Goal: Transaction & Acquisition: Book appointment/travel/reservation

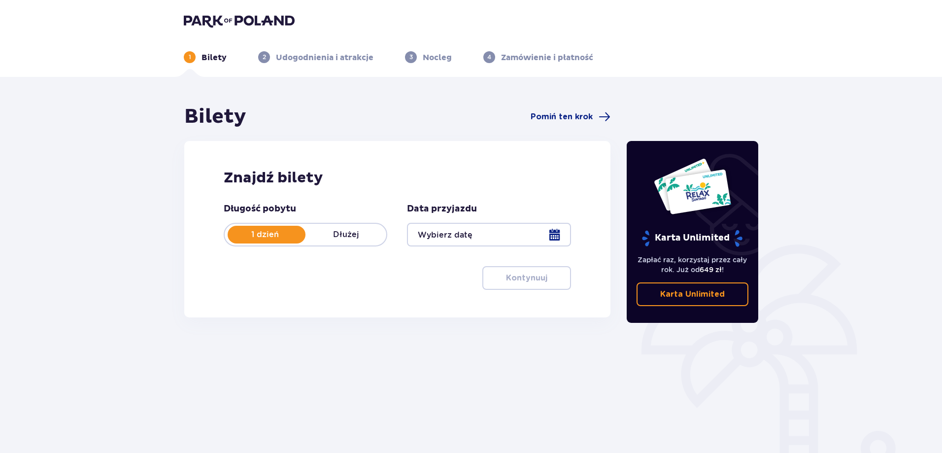
click at [553, 236] on div at bounding box center [489, 235] width 164 height 24
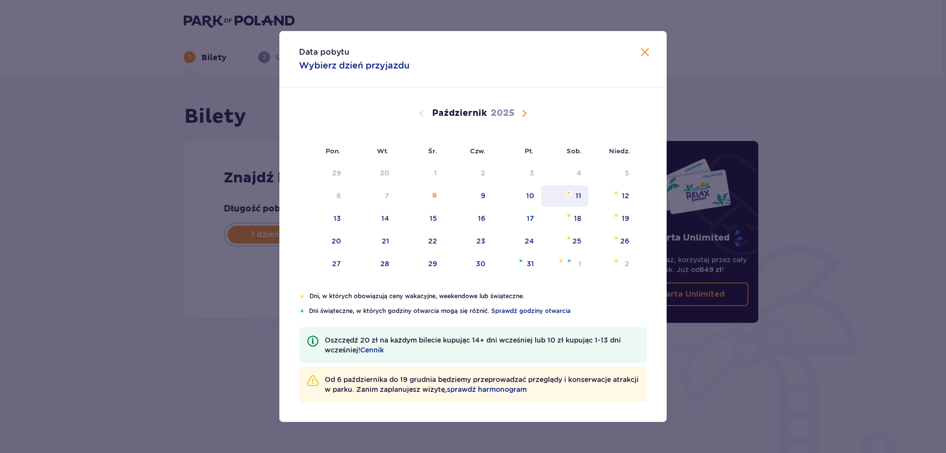
click at [578, 193] on div "11" at bounding box center [579, 196] width 6 height 10
type input "[DATE]"
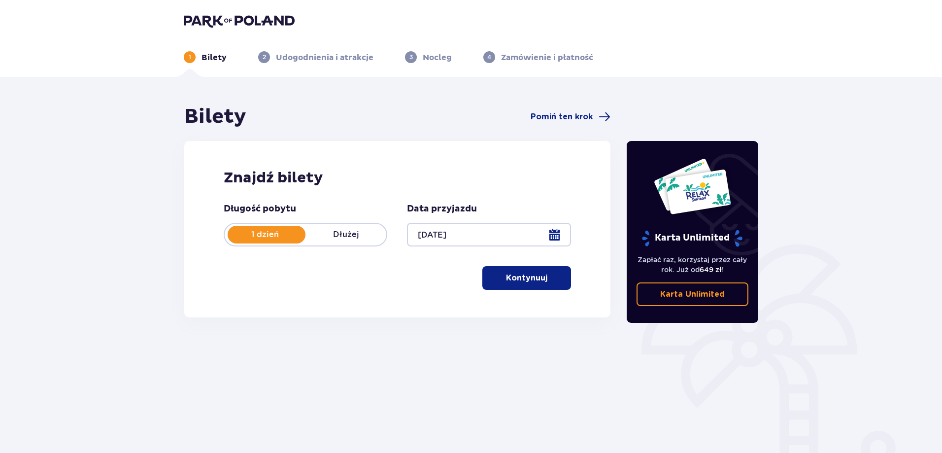
click at [546, 278] on span "button" at bounding box center [550, 278] width 12 height 12
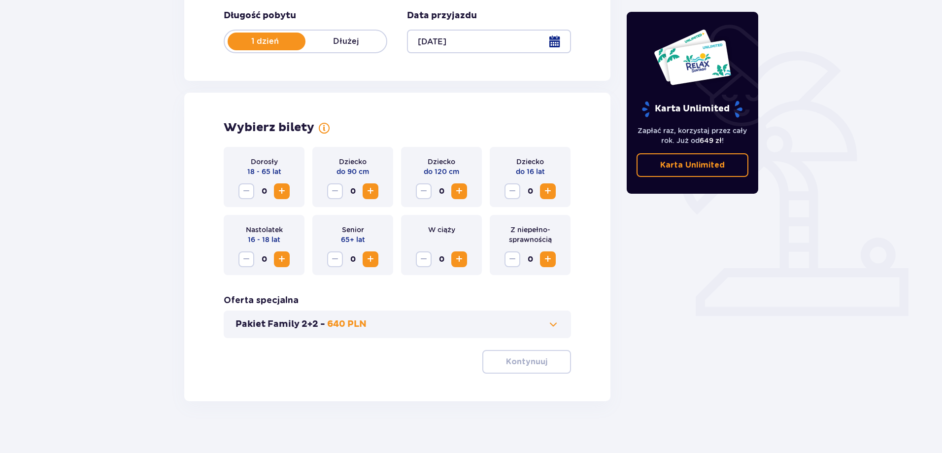
scroll to position [201, 0]
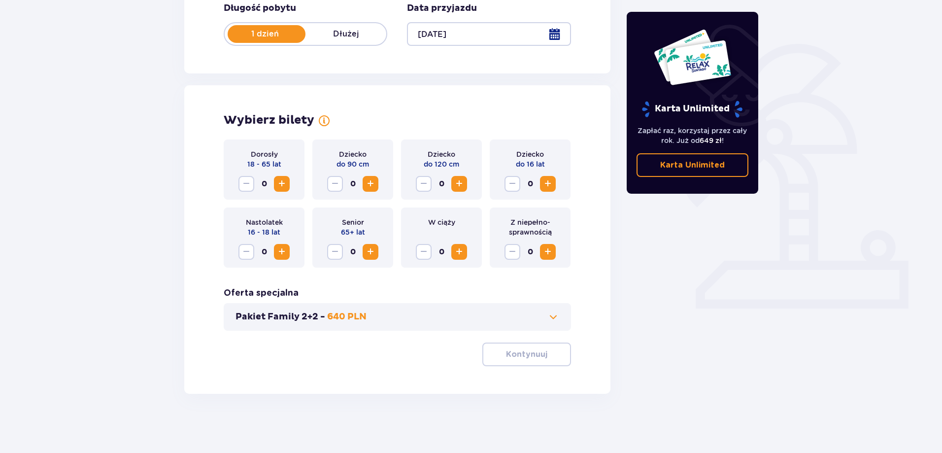
click at [280, 186] on span "Zwiększ" at bounding box center [282, 184] width 12 height 12
click at [549, 184] on span "Zwiększ" at bounding box center [548, 184] width 12 height 12
click at [463, 187] on span "Zwiększ" at bounding box center [459, 184] width 12 height 12
click at [520, 351] on p "Kontynuuj" at bounding box center [526, 354] width 41 height 11
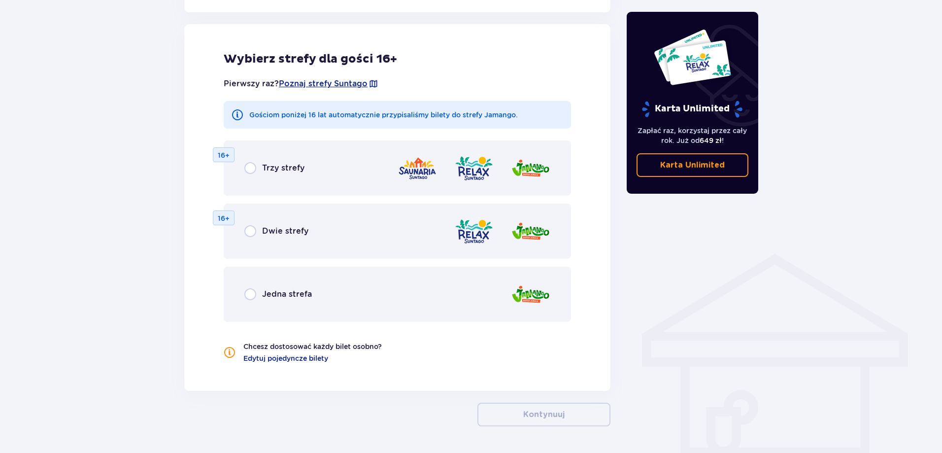
scroll to position [547, 0]
click at [246, 294] on input "radio" at bounding box center [250, 294] width 12 height 12
radio input "true"
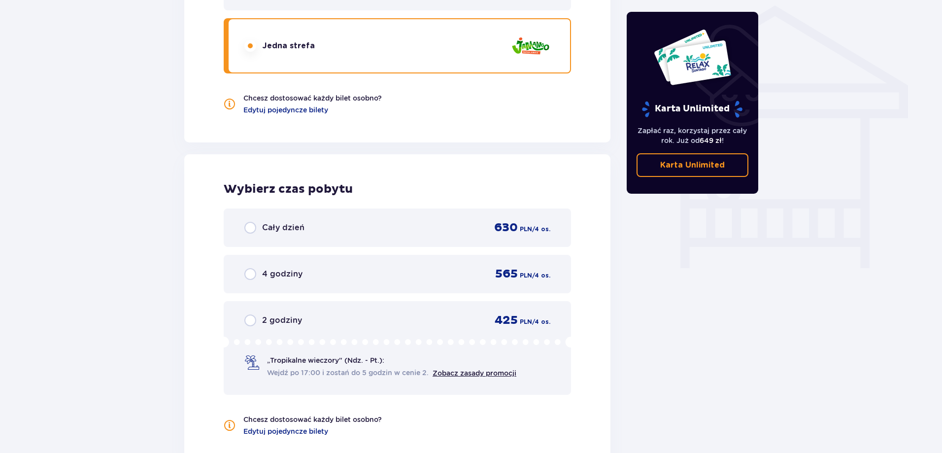
scroll to position [818, 0]
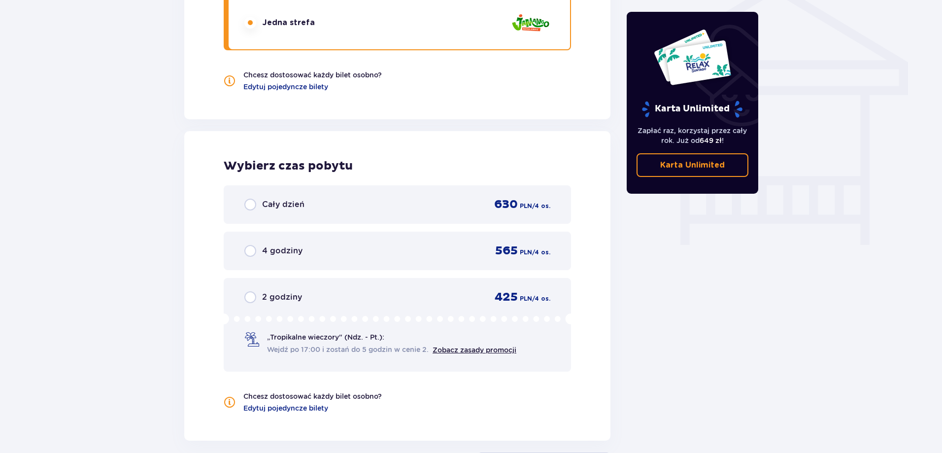
click at [245, 199] on input "radio" at bounding box center [250, 205] width 12 height 12
radio input "true"
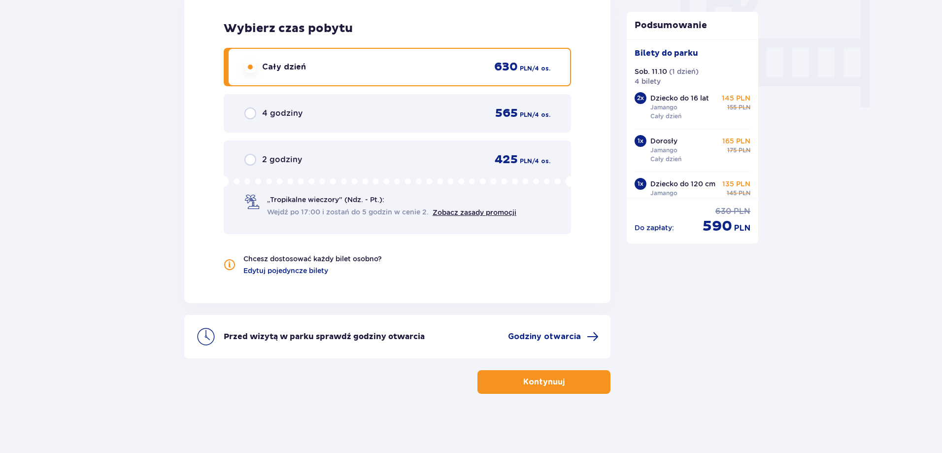
scroll to position [29, 0]
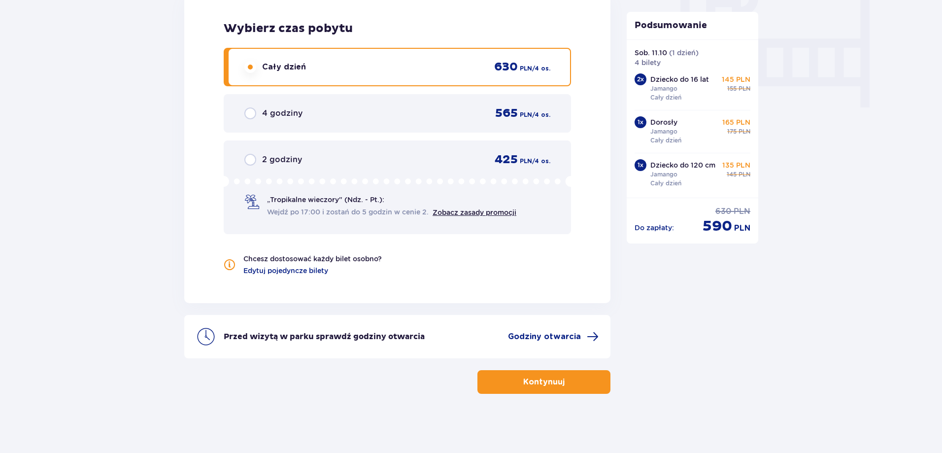
click at [562, 380] on span "button" at bounding box center [567, 382] width 12 height 12
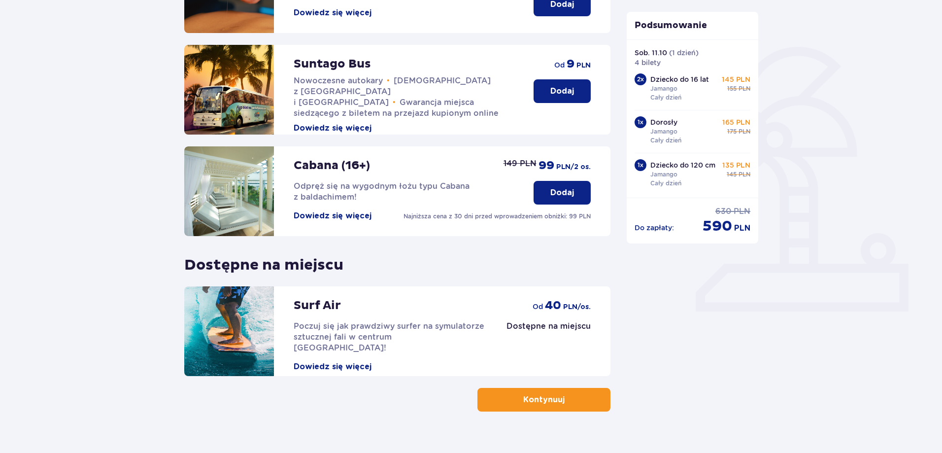
scroll to position [215, 0]
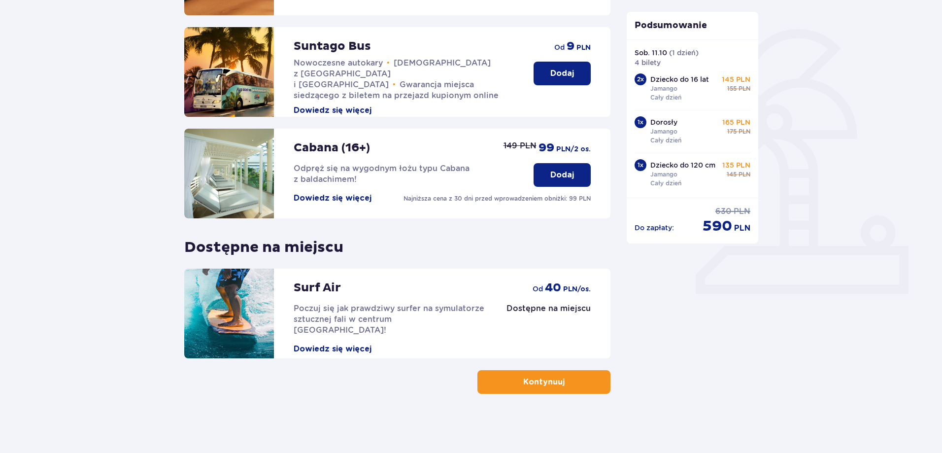
click at [543, 392] on button "Kontynuuj" at bounding box center [544, 382] width 133 height 24
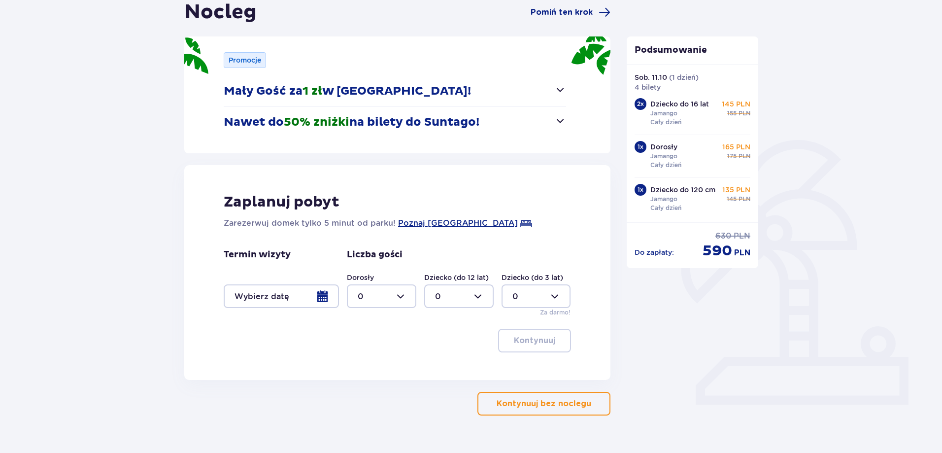
scroll to position [126, 0]
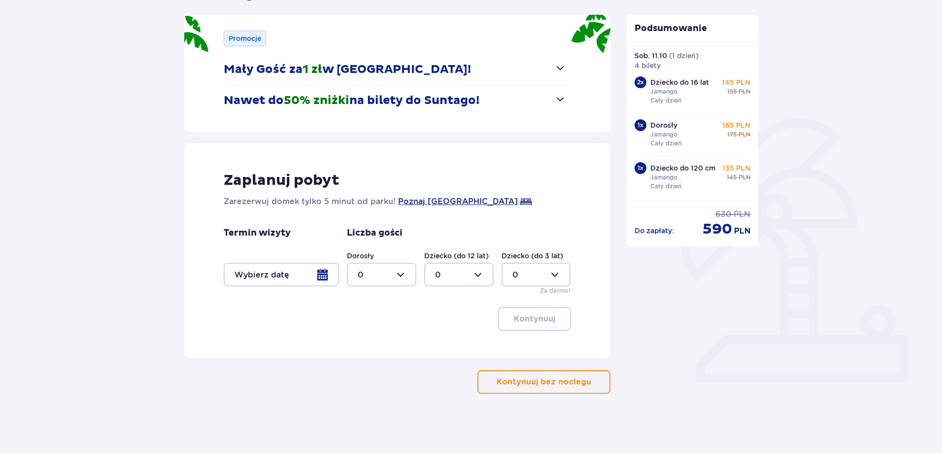
click at [543, 388] on button "Kontynuuj bez noclegu" at bounding box center [544, 382] width 133 height 24
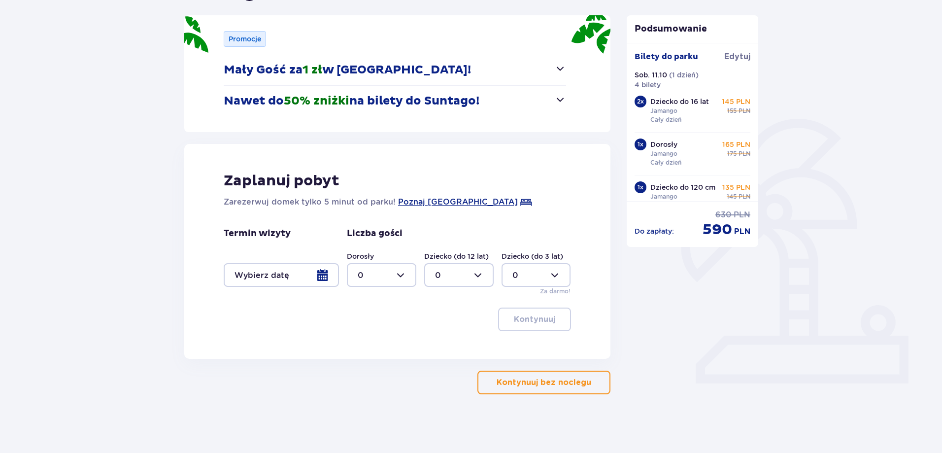
scroll to position [126, 0]
click at [330, 275] on div at bounding box center [281, 275] width 115 height 24
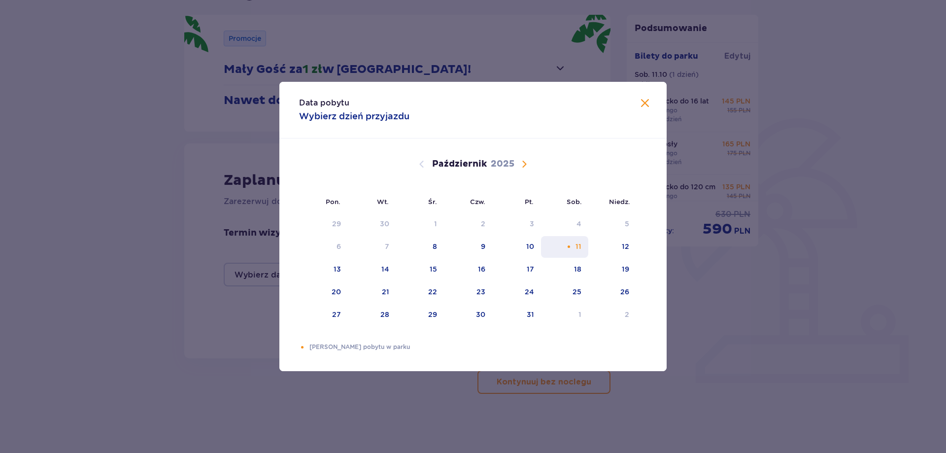
click at [566, 246] on div "Pomarańczowa kropka" at bounding box center [569, 246] width 6 height 6
click at [616, 246] on div "12" at bounding box center [613, 247] width 48 height 22
type input "[DATE] - [DATE]"
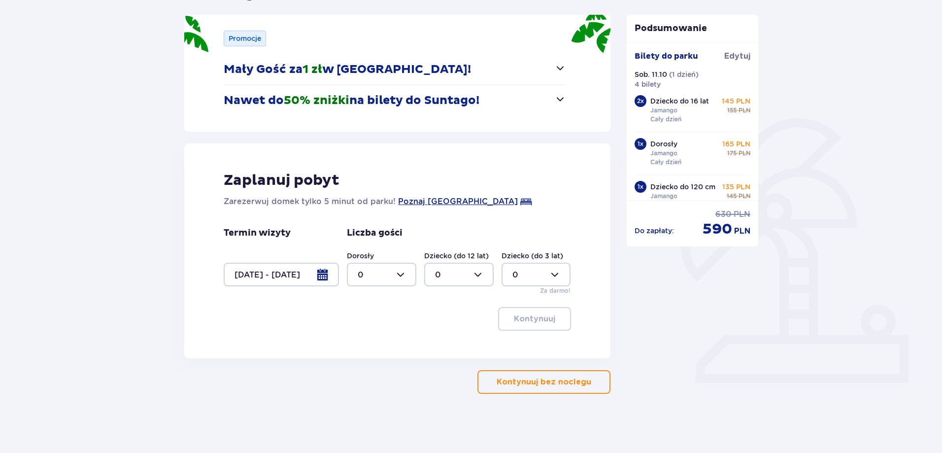
click at [405, 278] on div at bounding box center [381, 275] width 69 height 24
click at [370, 321] on div "1" at bounding box center [382, 325] width 48 height 11
type input "1"
click at [463, 279] on div at bounding box center [458, 275] width 69 height 24
click at [435, 363] on span "3" at bounding box center [459, 366] width 68 height 21
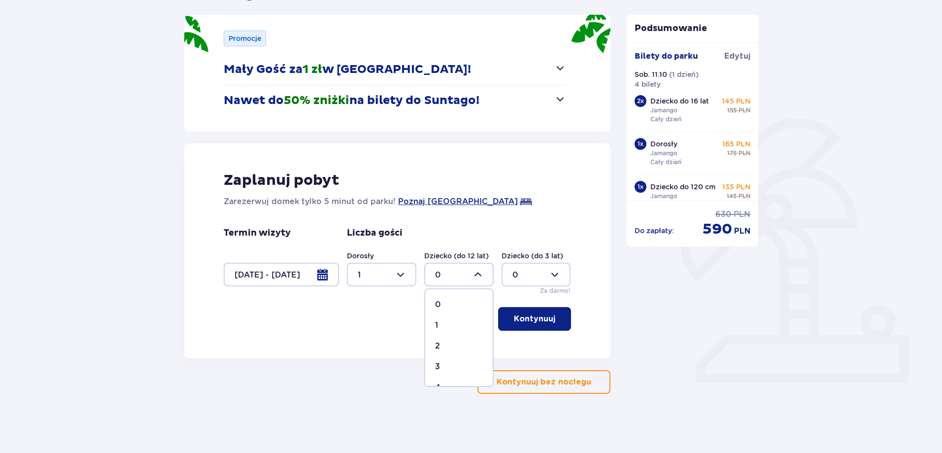
type input "3"
click at [564, 105] on span "button" at bounding box center [561, 99] width 12 height 12
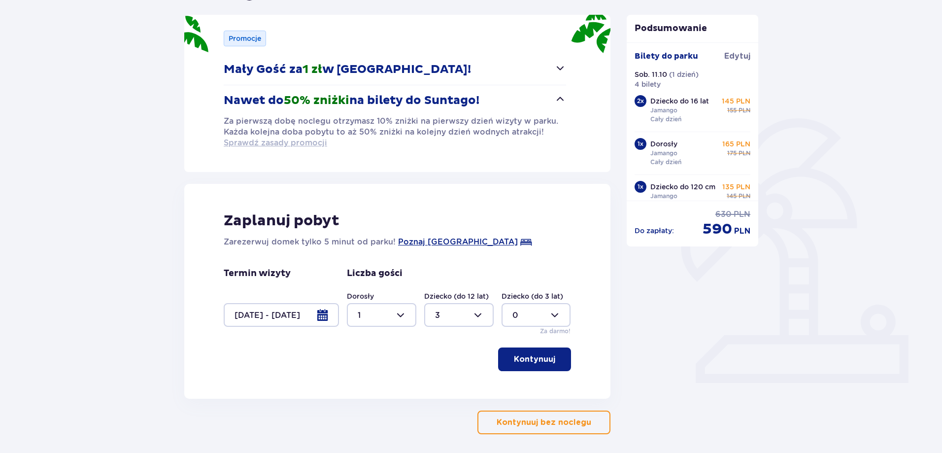
click at [265, 145] on span "Sprawdź zasady promocji" at bounding box center [276, 143] width 104 height 11
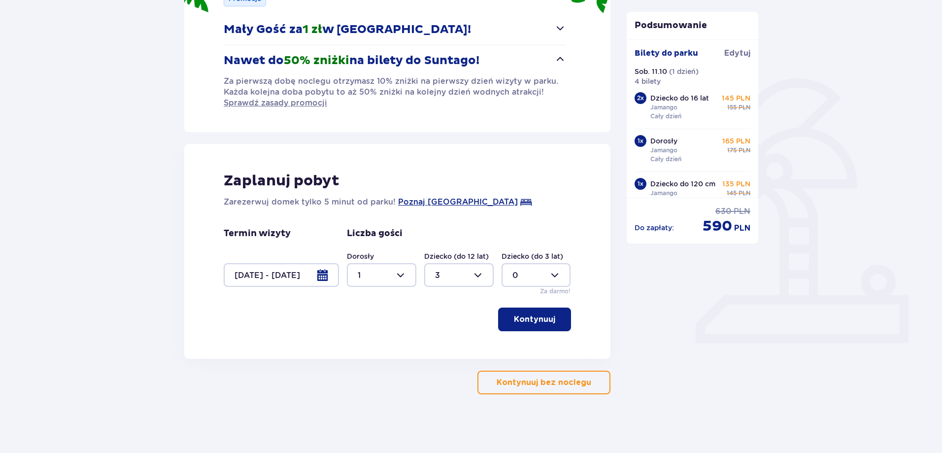
scroll to position [167, 0]
click at [544, 324] on p "Kontynuuj" at bounding box center [534, 318] width 41 height 11
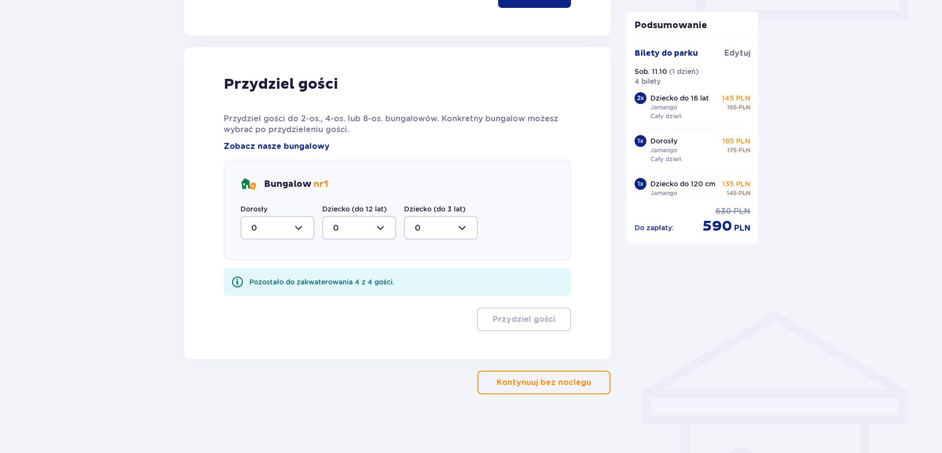
scroll to position [490, 0]
click at [303, 229] on div at bounding box center [278, 227] width 74 height 24
click at [282, 273] on div "1" at bounding box center [277, 278] width 52 height 11
type input "1"
click at [375, 229] on div at bounding box center [359, 227] width 74 height 24
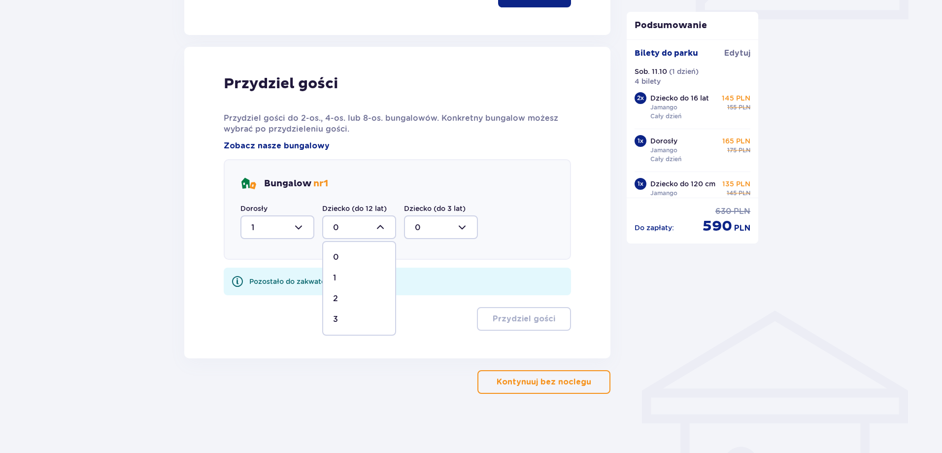
click at [334, 316] on p "3" at bounding box center [335, 319] width 5 height 11
type input "3"
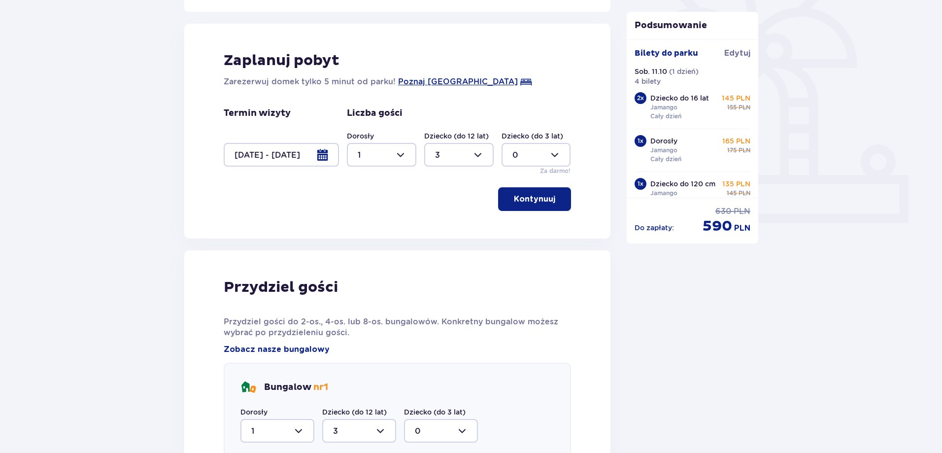
scroll to position [451, 0]
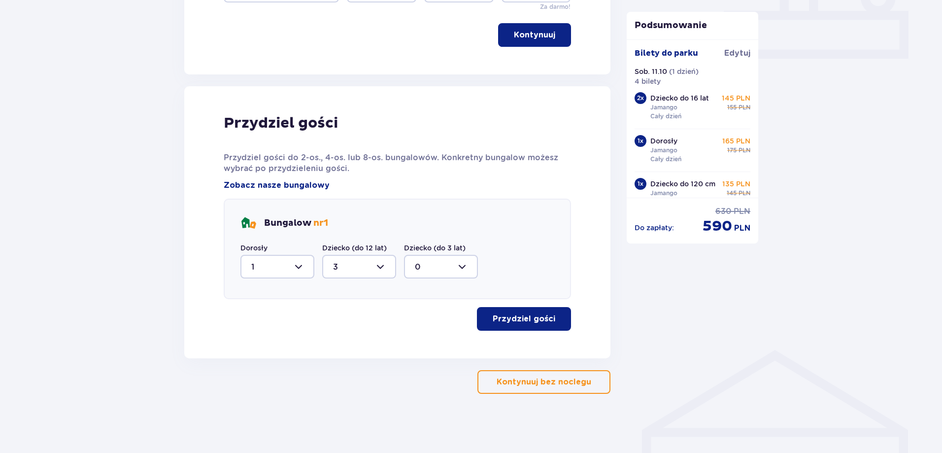
click at [519, 312] on button "Przydziel gości" at bounding box center [524, 319] width 94 height 24
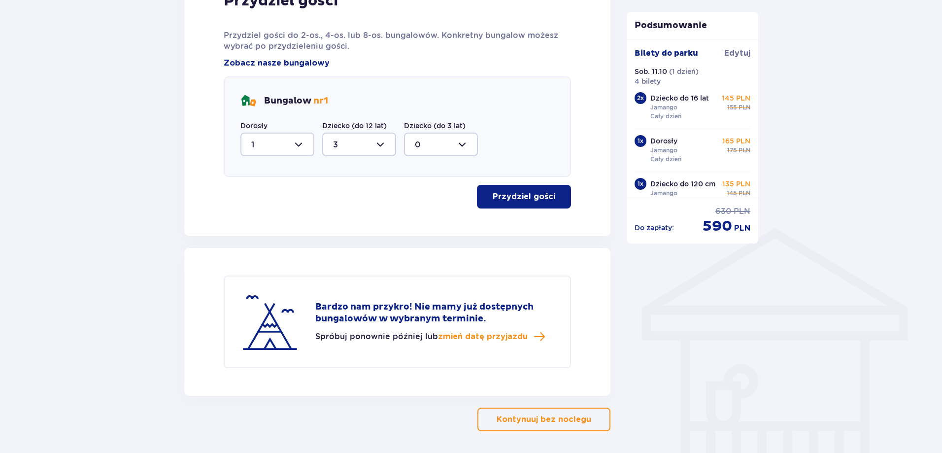
scroll to position [610, 0]
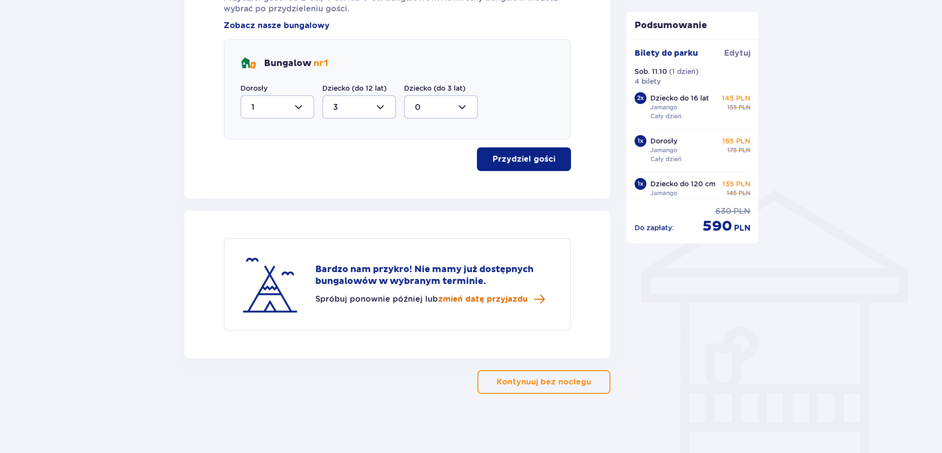
click at [480, 302] on span "zmień datę przyjazdu" at bounding box center [483, 299] width 90 height 11
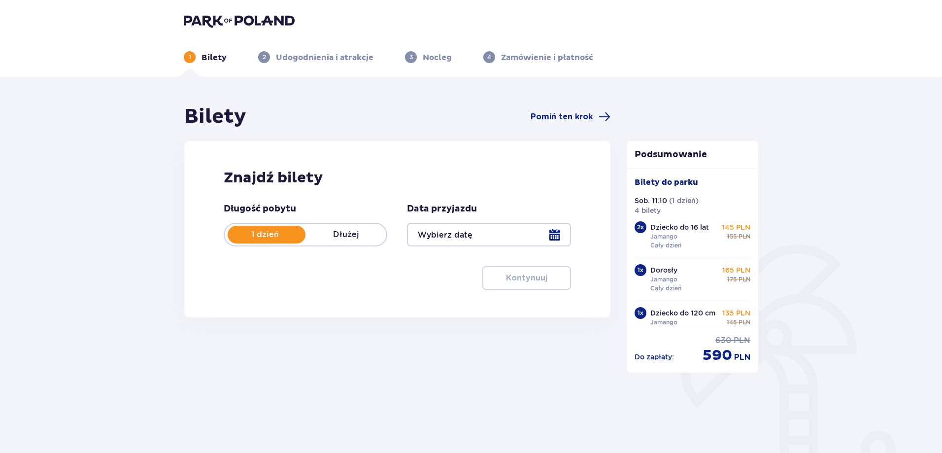
type input "[DATE]"
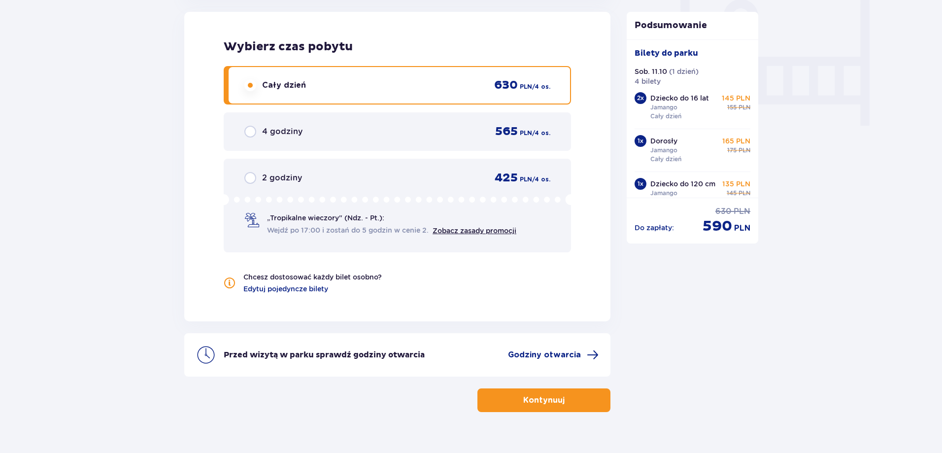
scroll to position [956, 0]
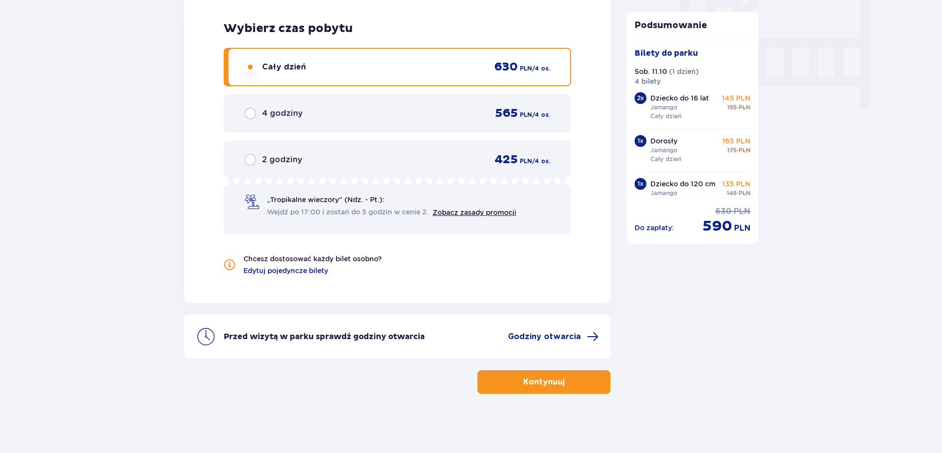
click at [520, 374] on button "Kontynuuj" at bounding box center [544, 382] width 133 height 24
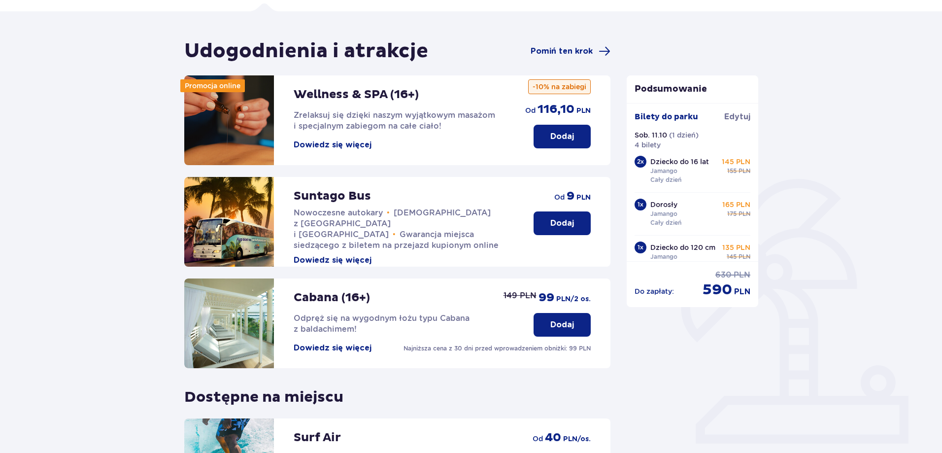
scroll to position [215, 0]
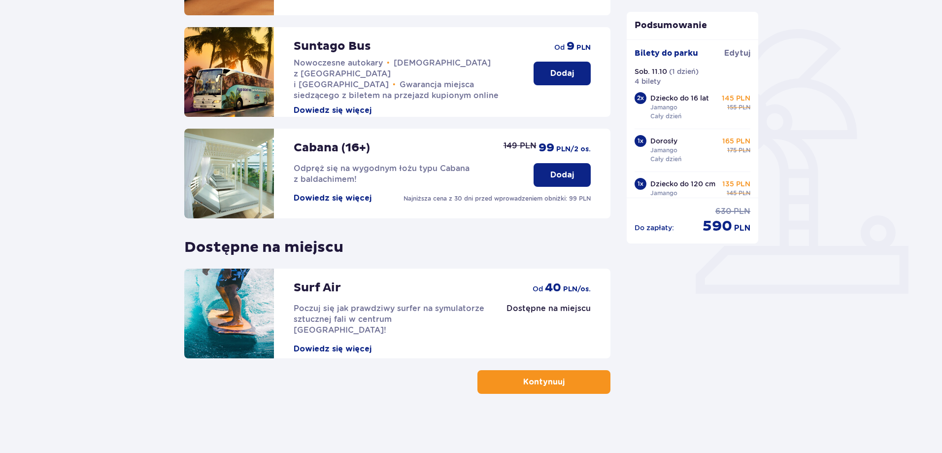
click at [528, 389] on button "Kontynuuj" at bounding box center [544, 382] width 133 height 24
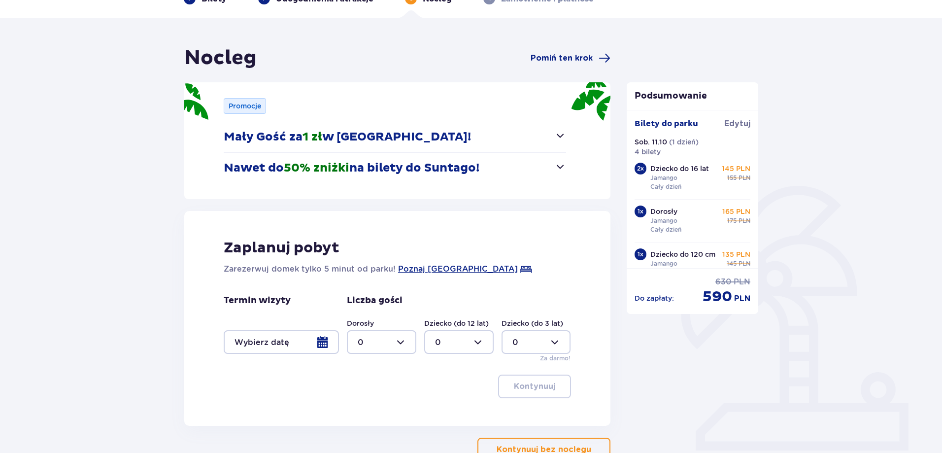
scroll to position [82, 0]
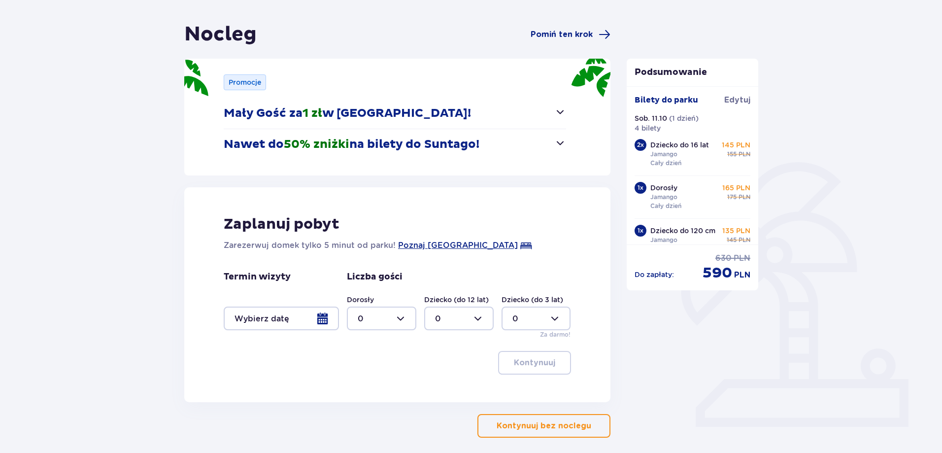
click at [304, 315] on div at bounding box center [281, 319] width 115 height 24
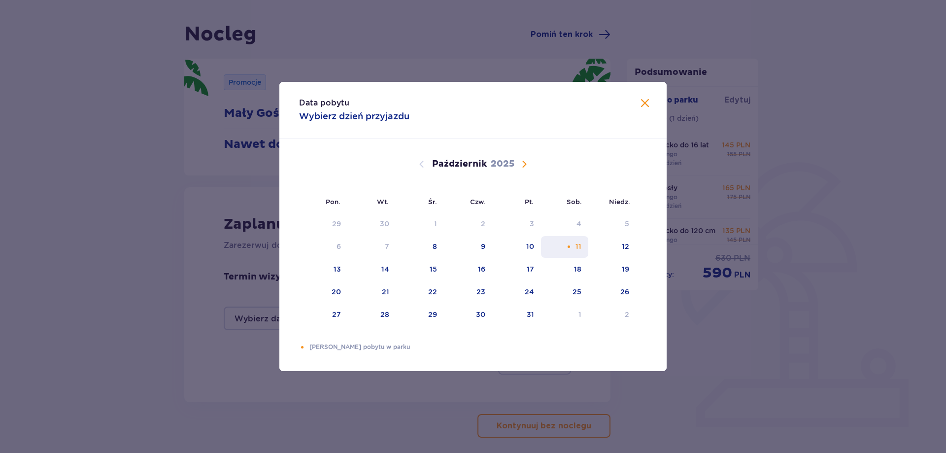
click at [572, 245] on div "11" at bounding box center [565, 247] width 48 height 22
click at [623, 250] on div "12" at bounding box center [625, 247] width 7 height 10
type input "[DATE] - [DATE]"
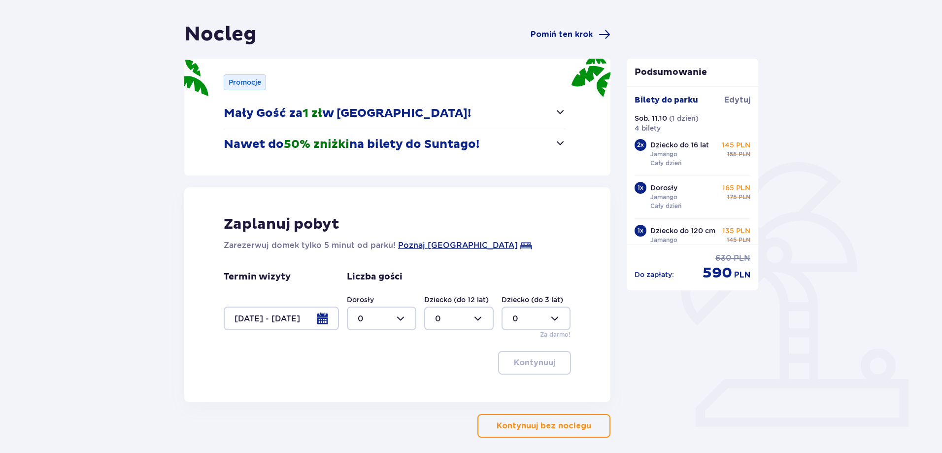
click at [371, 324] on div at bounding box center [381, 319] width 69 height 24
click at [366, 366] on div "1" at bounding box center [382, 369] width 48 height 11
type input "1"
click at [451, 318] on div at bounding box center [458, 319] width 69 height 24
click at [444, 411] on div "3" at bounding box center [459, 410] width 48 height 11
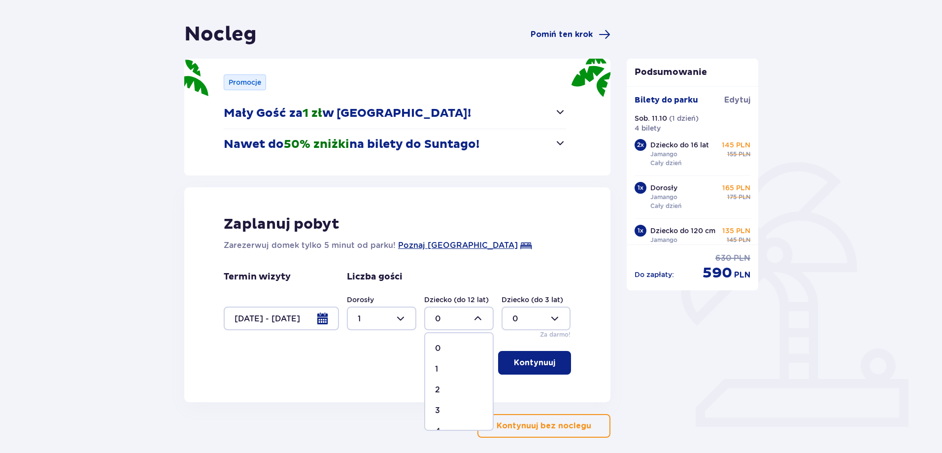
type input "3"
click at [532, 359] on p "Kontynuuj" at bounding box center [534, 362] width 41 height 11
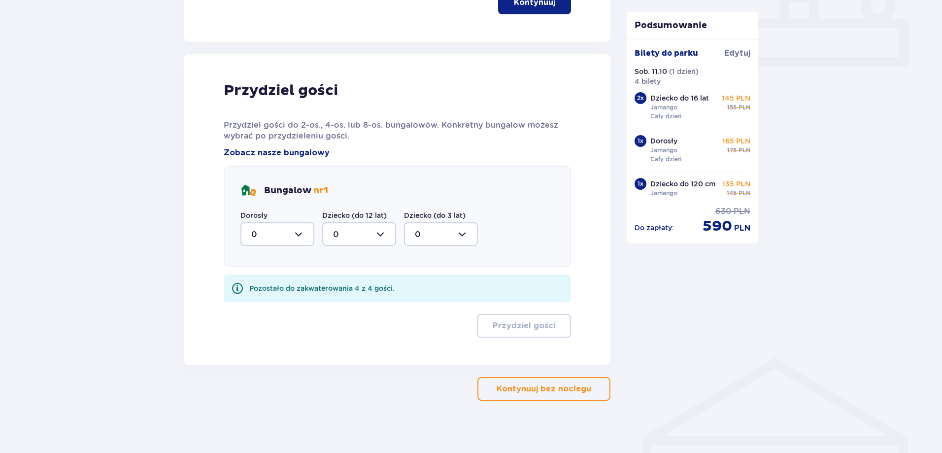
scroll to position [450, 0]
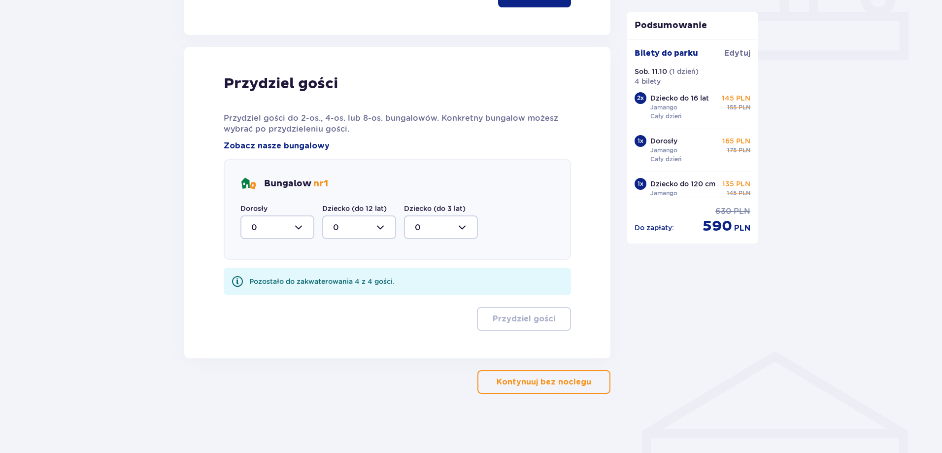
click at [303, 234] on div at bounding box center [278, 227] width 74 height 24
click at [261, 277] on div "1" at bounding box center [277, 278] width 52 height 11
type input "1"
click at [375, 232] on div at bounding box center [359, 227] width 74 height 24
click at [337, 321] on p "3" at bounding box center [335, 319] width 5 height 11
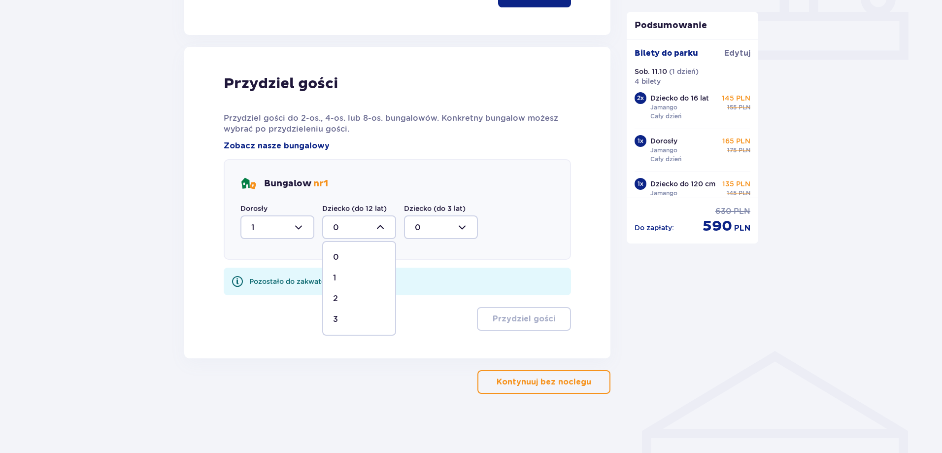
type input "3"
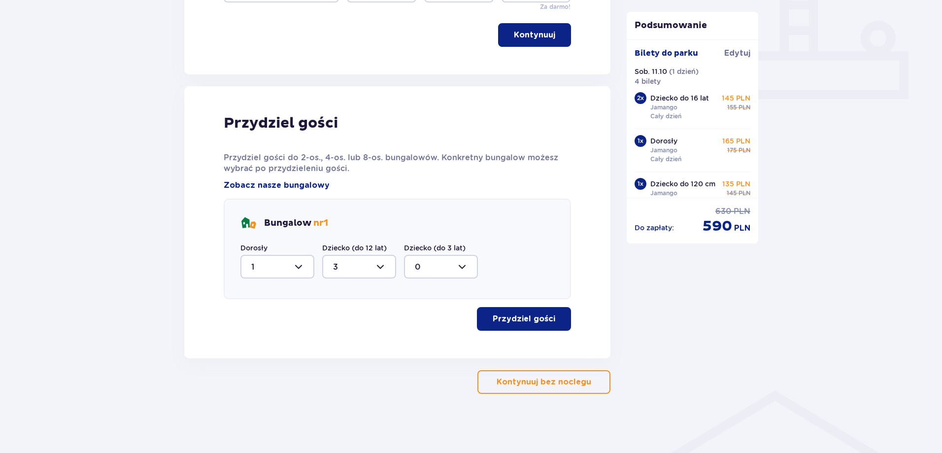
scroll to position [410, 0]
click at [497, 318] on p "Przydziel gości" at bounding box center [524, 318] width 63 height 11
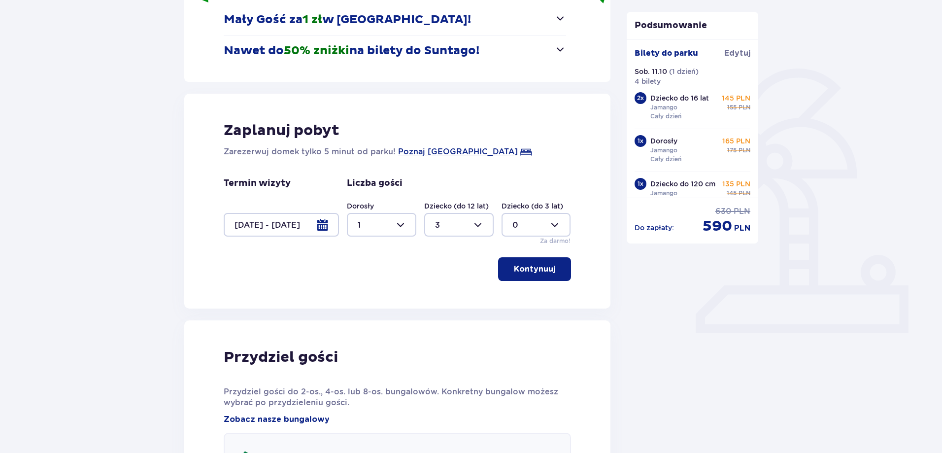
scroll to position [0, 0]
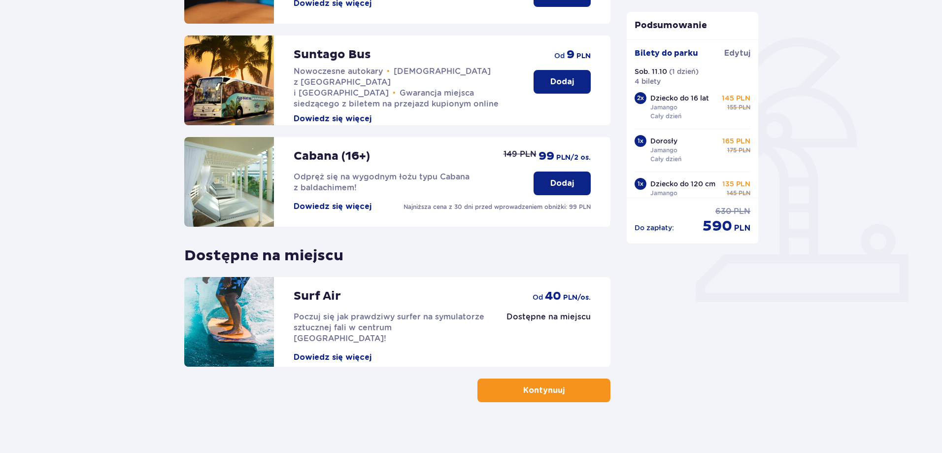
scroll to position [215, 0]
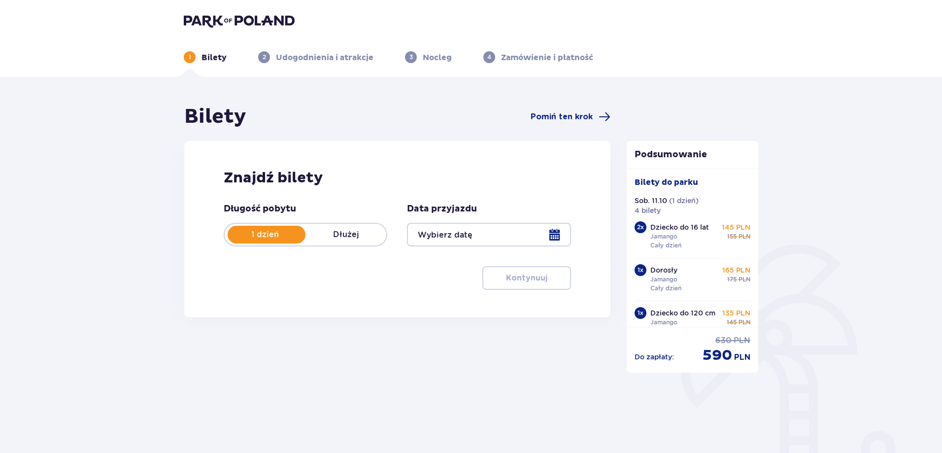
type input "[DATE]"
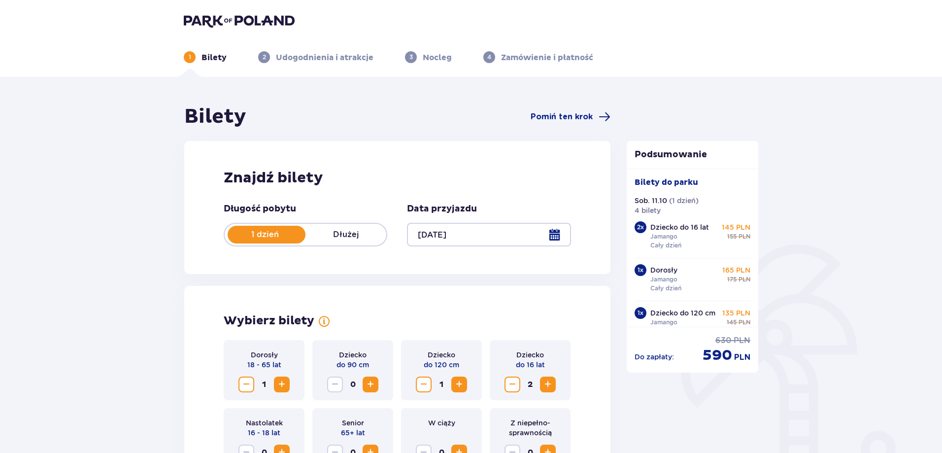
click at [312, 237] on p "Dłużej" at bounding box center [346, 234] width 81 height 11
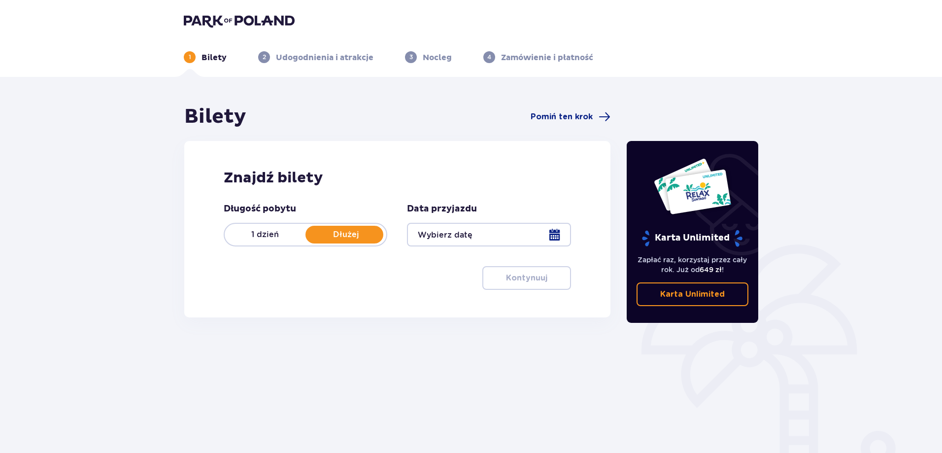
click at [452, 239] on div at bounding box center [489, 235] width 164 height 24
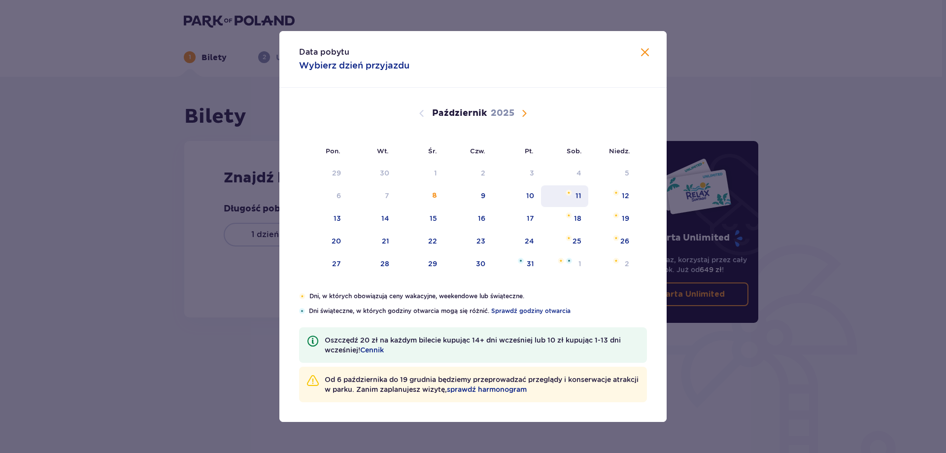
click at [579, 193] on div "11" at bounding box center [579, 196] width 6 height 10
click at [634, 191] on div "12" at bounding box center [613, 196] width 48 height 22
type input "[DATE] - [DATE]"
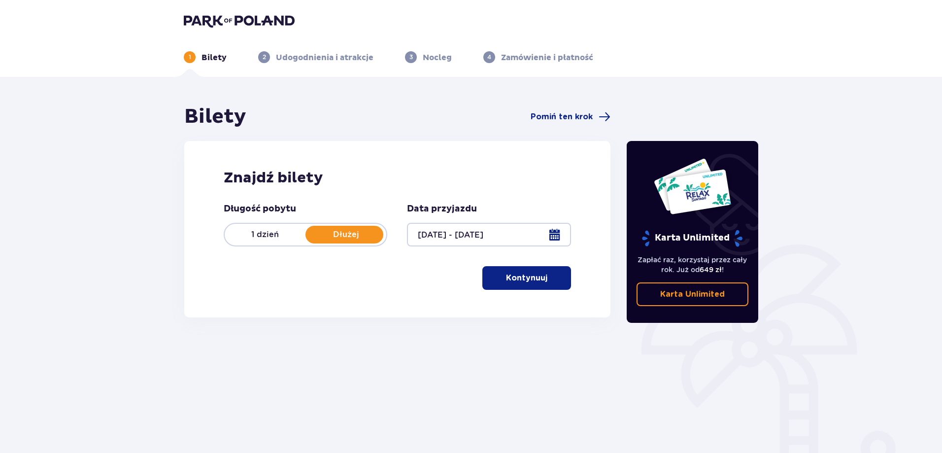
click at [539, 280] on button "Kontynuuj" at bounding box center [527, 278] width 89 height 24
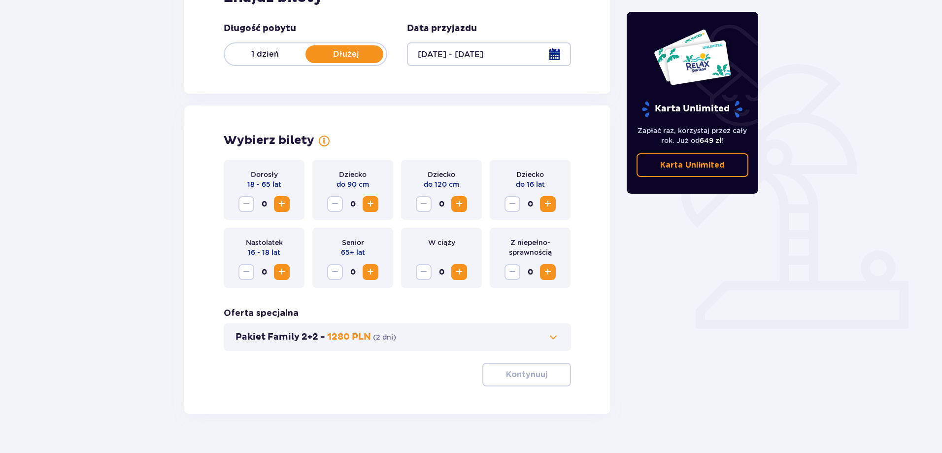
scroll to position [201, 0]
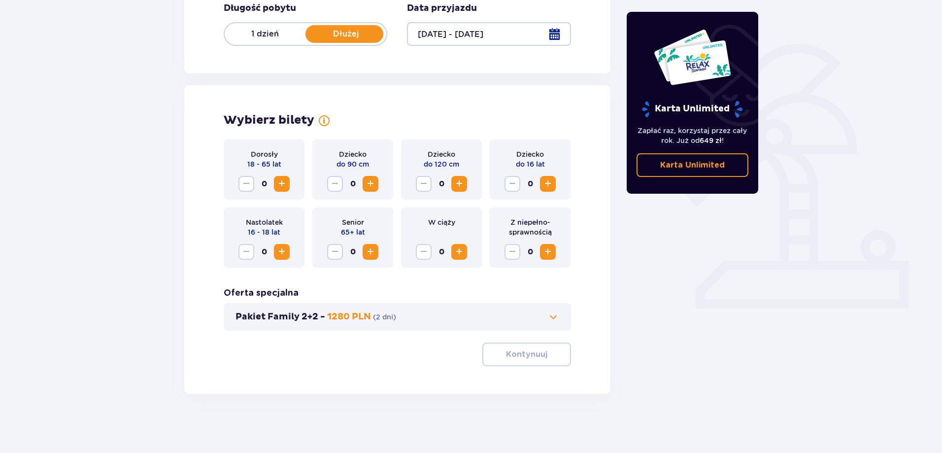
click at [281, 178] on span "Zwiększ" at bounding box center [282, 184] width 12 height 12
click at [456, 183] on span "Zwiększ" at bounding box center [459, 184] width 12 height 12
click at [544, 183] on span "Zwiększ" at bounding box center [548, 184] width 12 height 12
click at [516, 359] on p "Kontynuuj" at bounding box center [526, 354] width 41 height 11
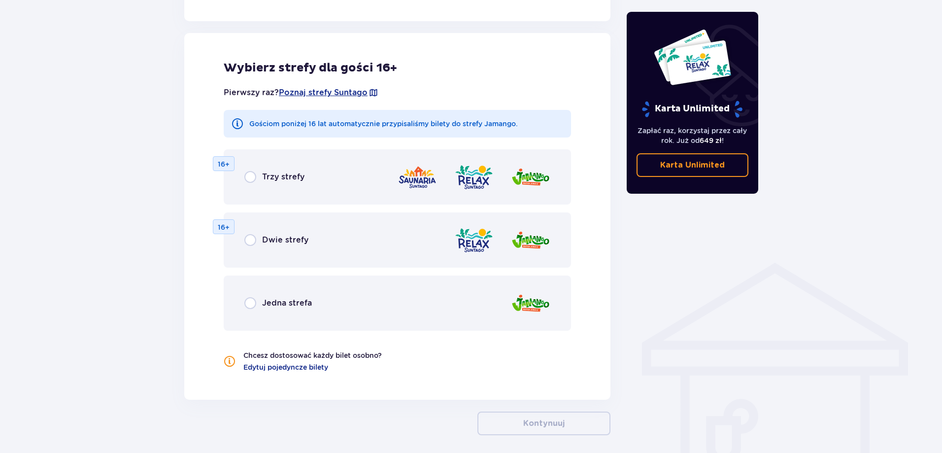
scroll to position [547, 0]
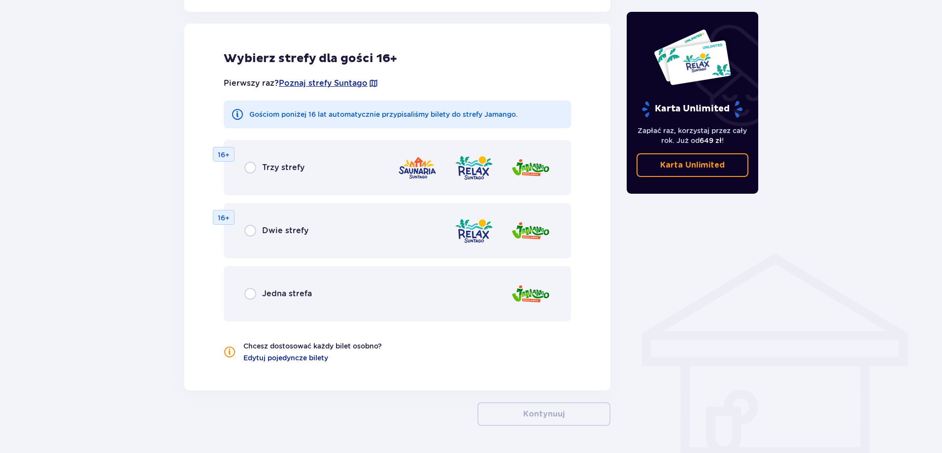
click at [250, 296] on input "radio" at bounding box center [250, 294] width 12 height 12
radio input "true"
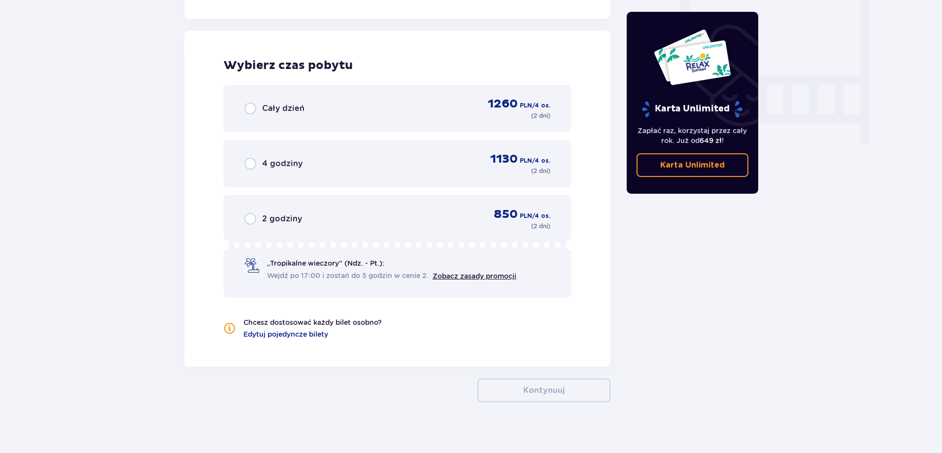
scroll to position [926, 0]
